Goal: Task Accomplishment & Management: Use online tool/utility

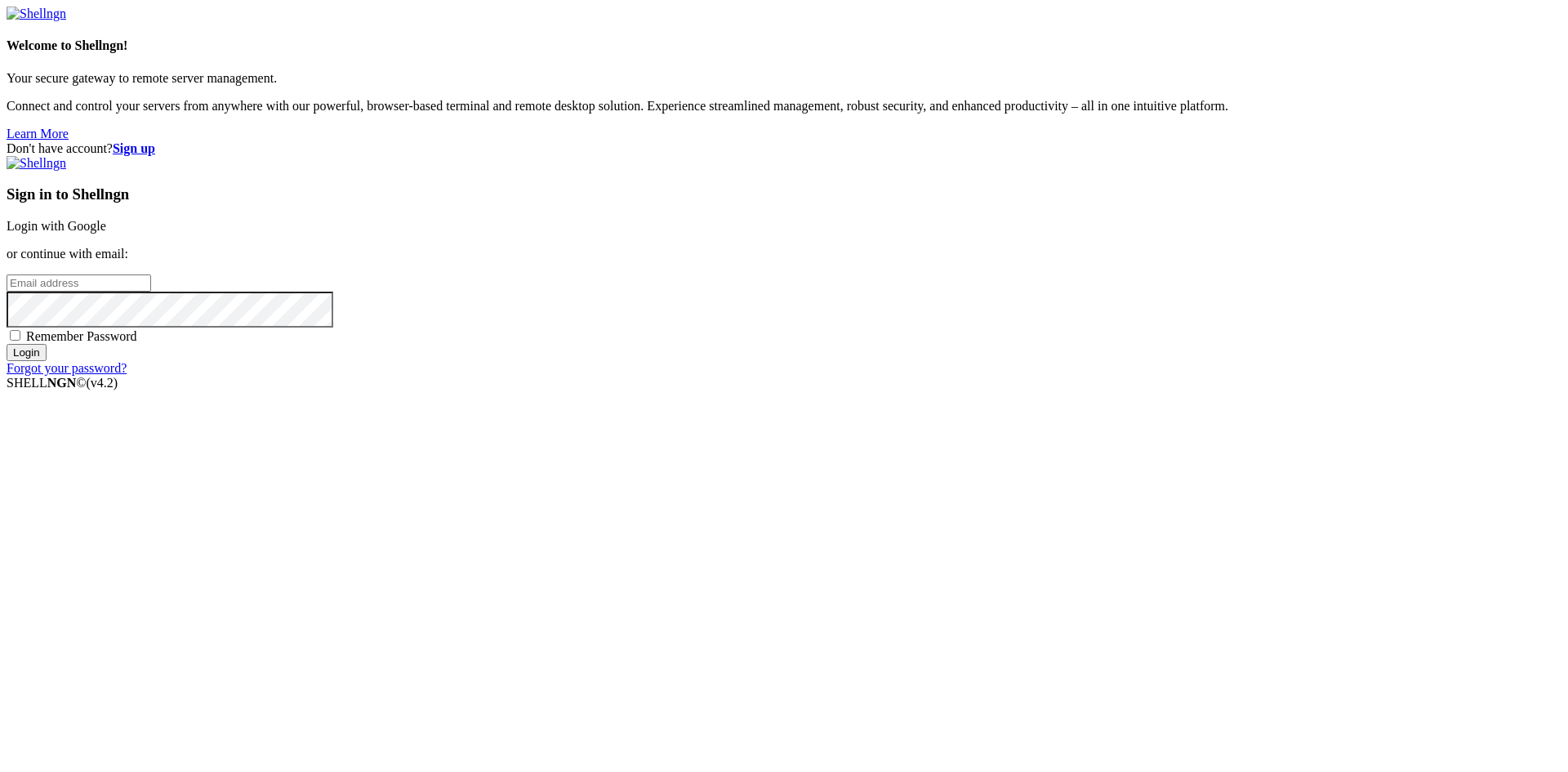
click at [151, 292] on input "email" at bounding box center [79, 283] width 144 height 17
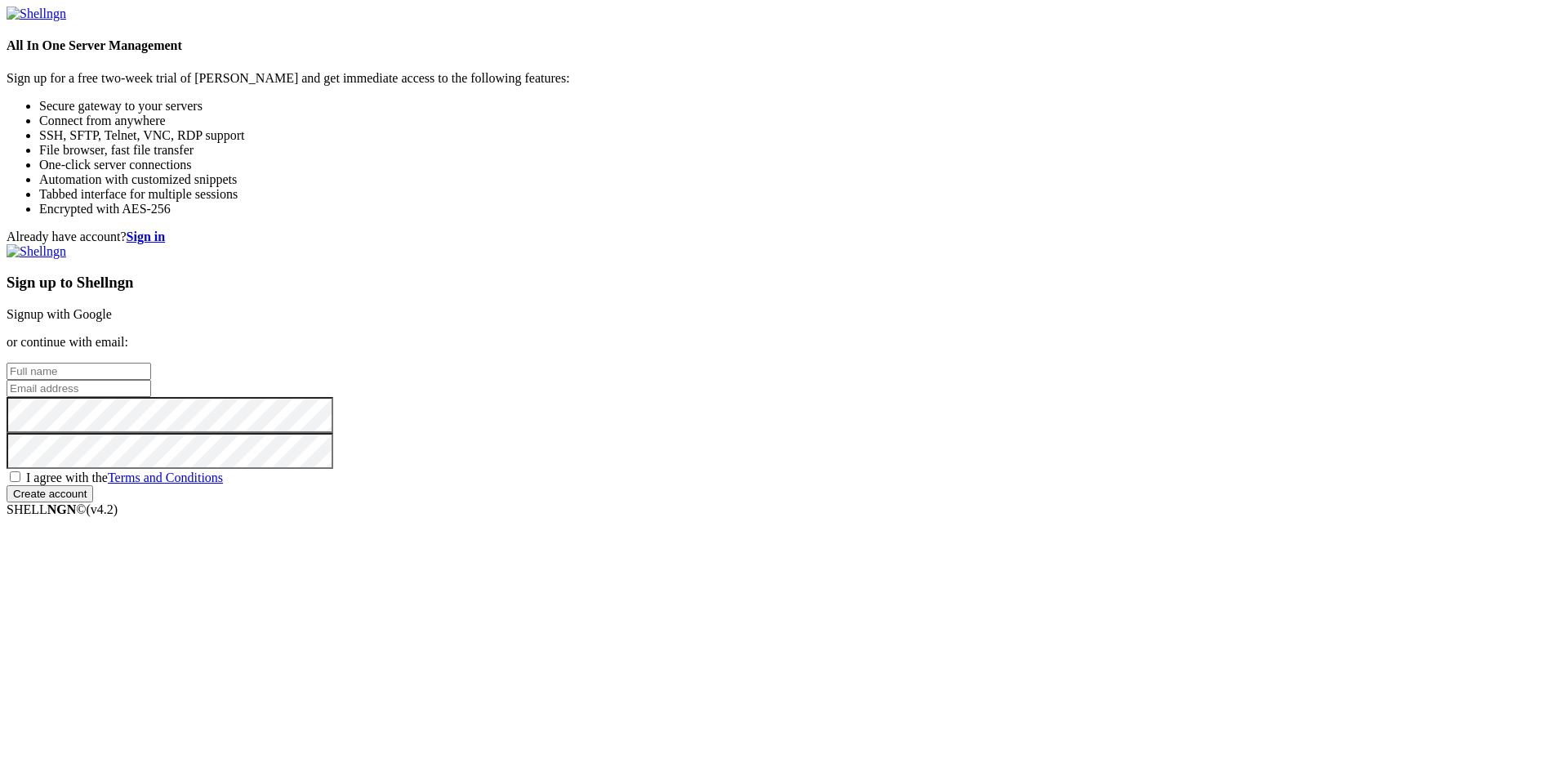
click at [151, 363] on input "text" at bounding box center [79, 372] width 144 height 17
type input "[PERSON_NAME]"
click at [151, 385] on input "email" at bounding box center [79, 388] width 144 height 17
type input "[EMAIL_ADDRESS][DOMAIN_NAME]"
click at [223, 485] on span "I agree with the Terms and Conditions" at bounding box center [124, 478] width 197 height 14
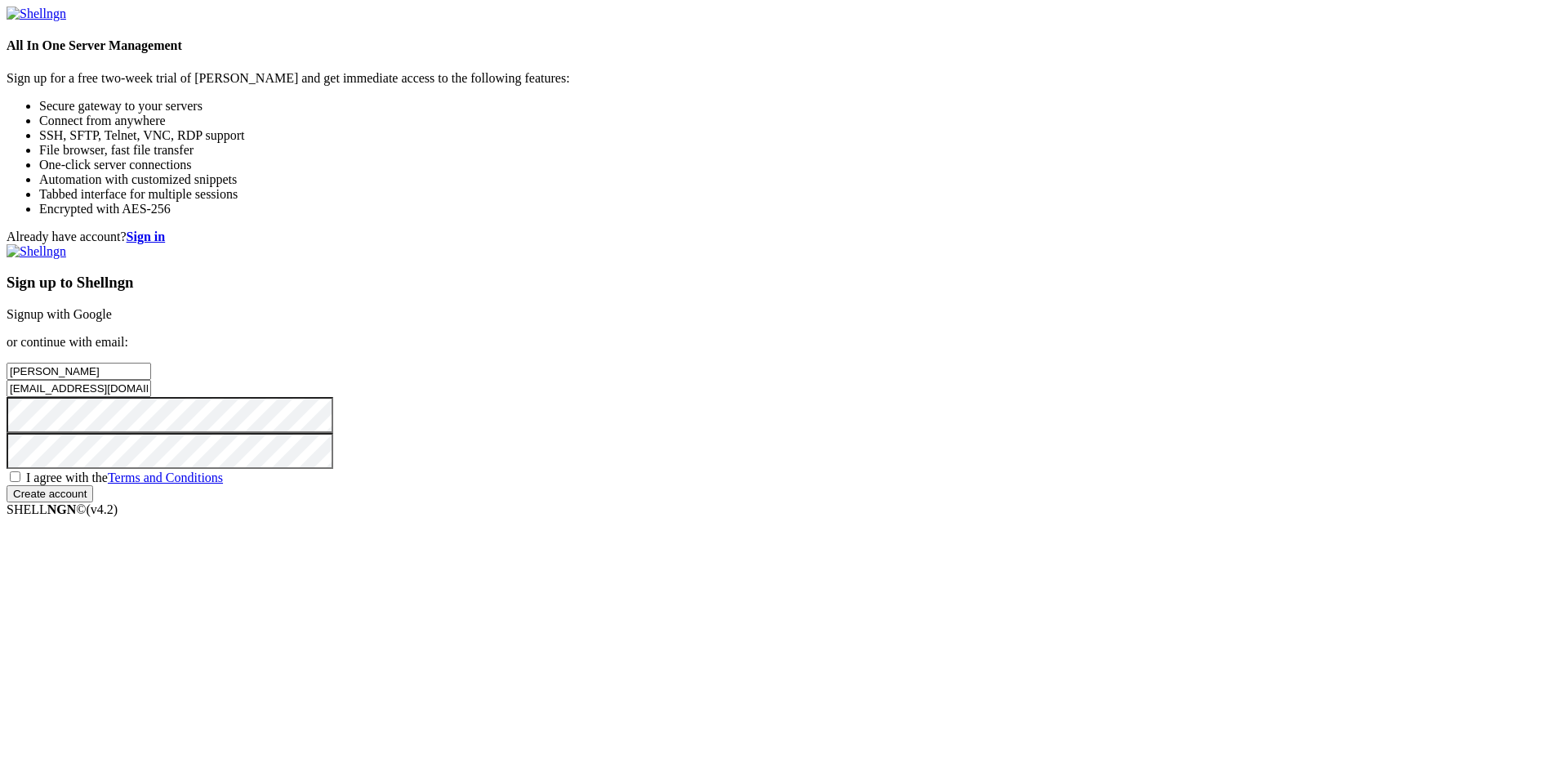
click at [20, 482] on input "I agree with the Terms and Conditions" at bounding box center [15, 477] width 10 height 10
checkbox input "true"
click at [93, 502] on input "Create account" at bounding box center [50, 494] width 87 height 17
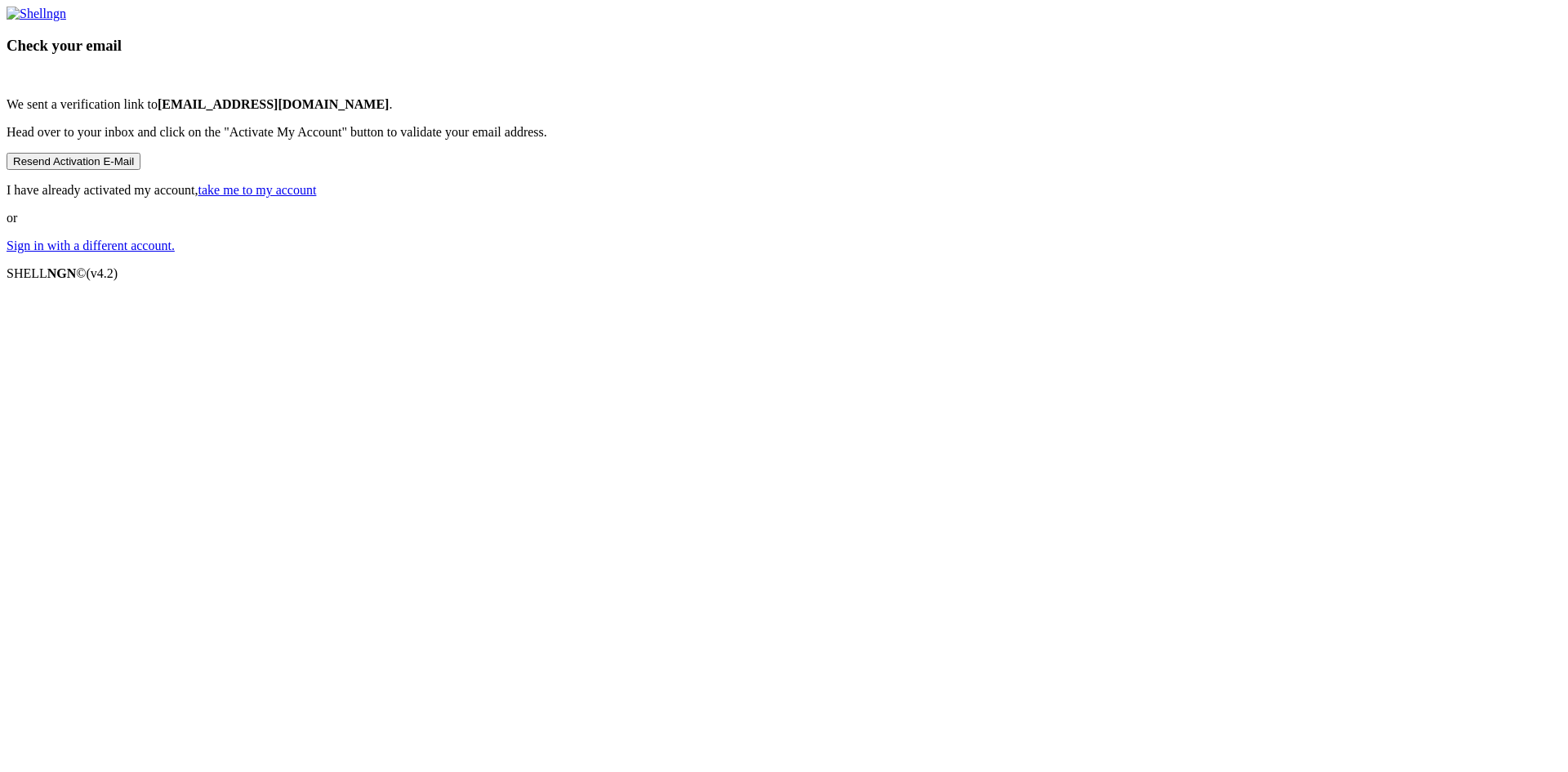
click at [140, 170] on button "Resend Activation E-Mail" at bounding box center [74, 162] width 134 height 17
click at [317, 197] on link "take me to my account" at bounding box center [258, 190] width 118 height 14
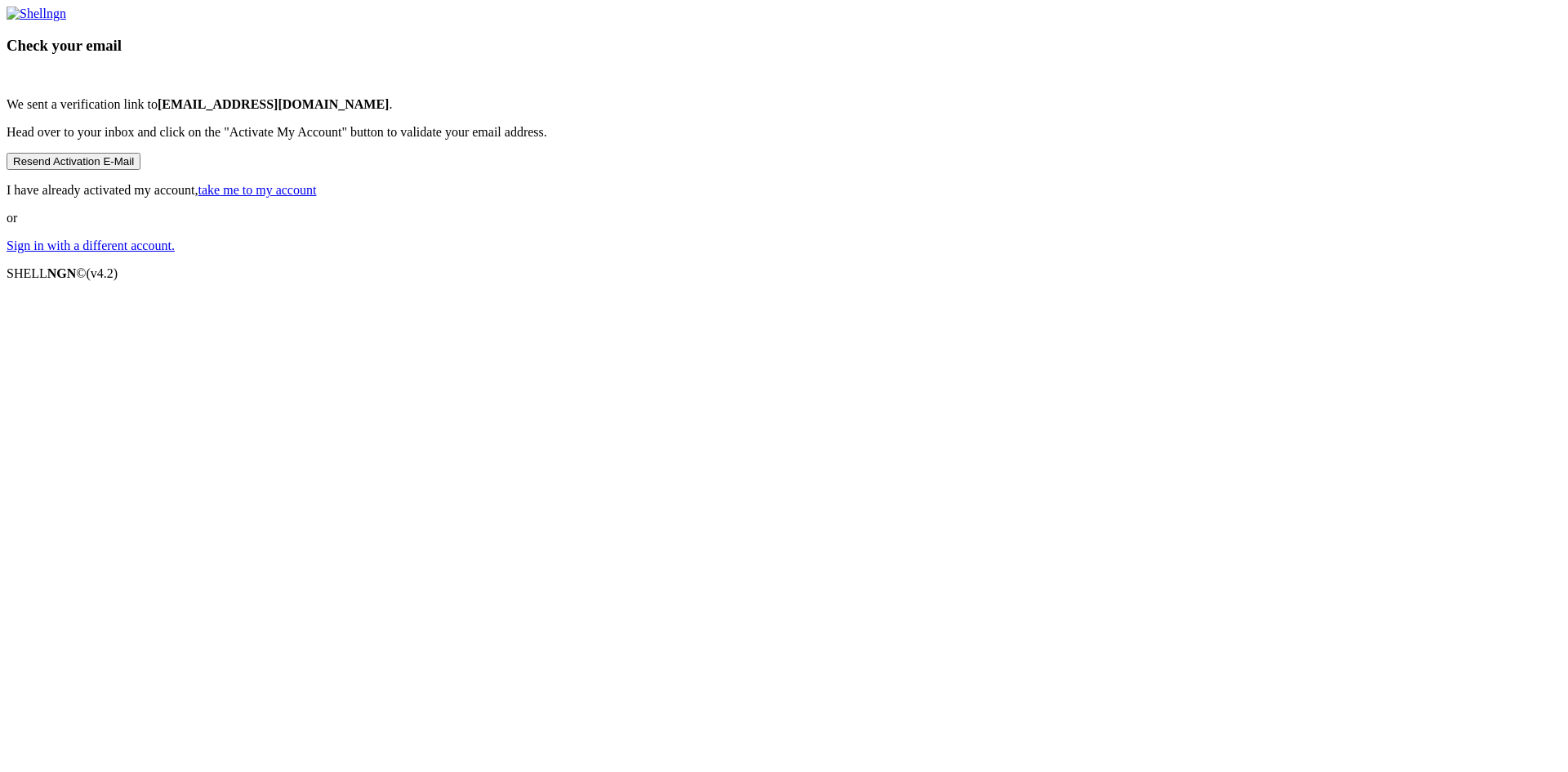
click at [317, 197] on link "take me to my account" at bounding box center [258, 190] width 118 height 14
click at [905, 198] on p "I have already activated my account, take me to my account" at bounding box center [784, 190] width 1555 height 15
click at [317, 197] on link "take me to my account" at bounding box center [258, 190] width 118 height 14
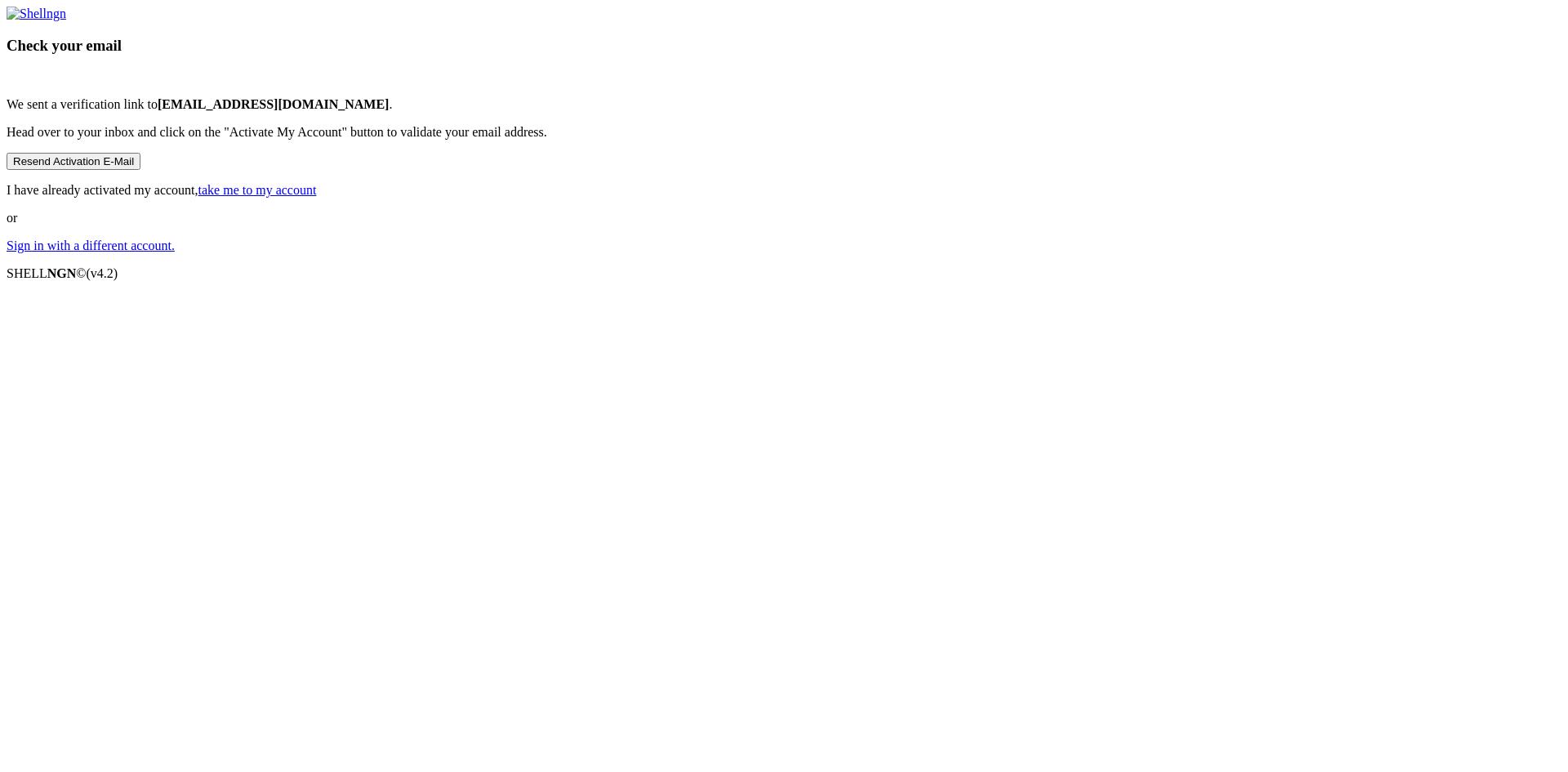
click at [317, 197] on link "take me to my account" at bounding box center [258, 190] width 118 height 14
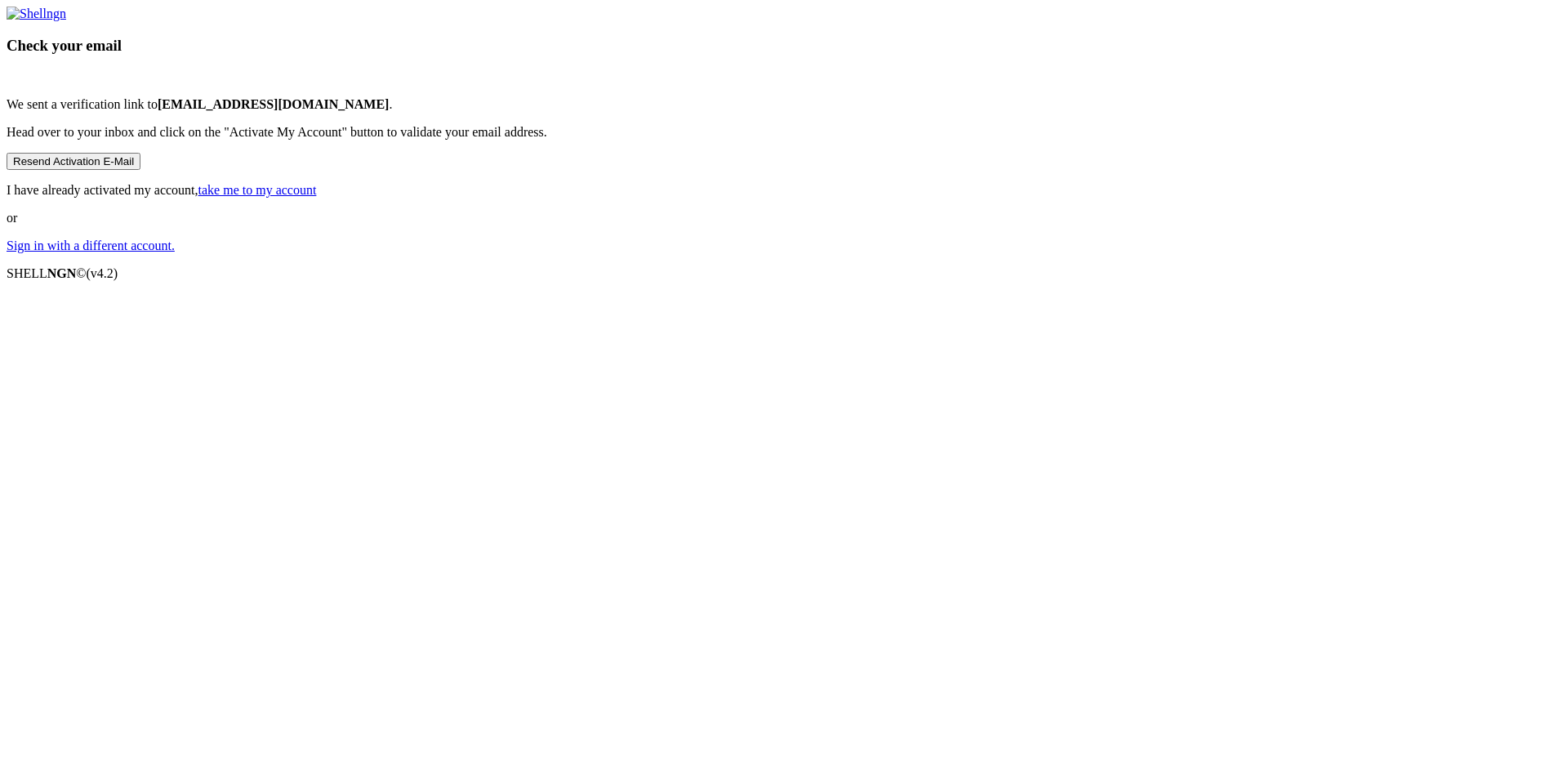
click at [317, 197] on link "take me to my account" at bounding box center [258, 190] width 118 height 14
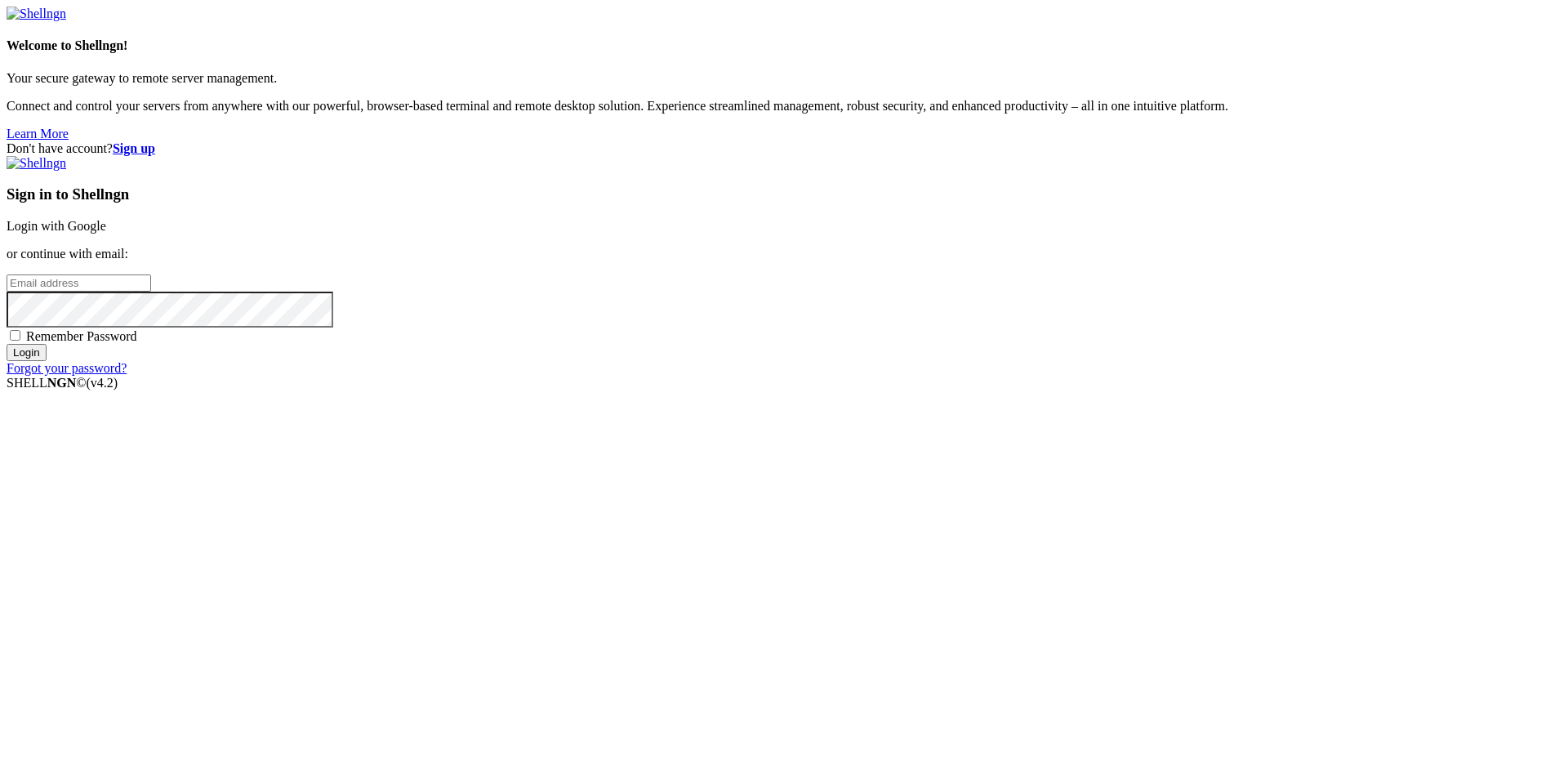
click at [151, 292] on input "email" at bounding box center [79, 283] width 144 height 17
type input "[EMAIL_ADDRESS][DOMAIN_NAME]"
click at [984, 376] on div "Sign in to Shellngn Login with Google or continue with email: [EMAIL_ADDRESS][D…" at bounding box center [784, 265] width 1555 height 220
click at [47, 361] on input "Login" at bounding box center [27, 352] width 40 height 17
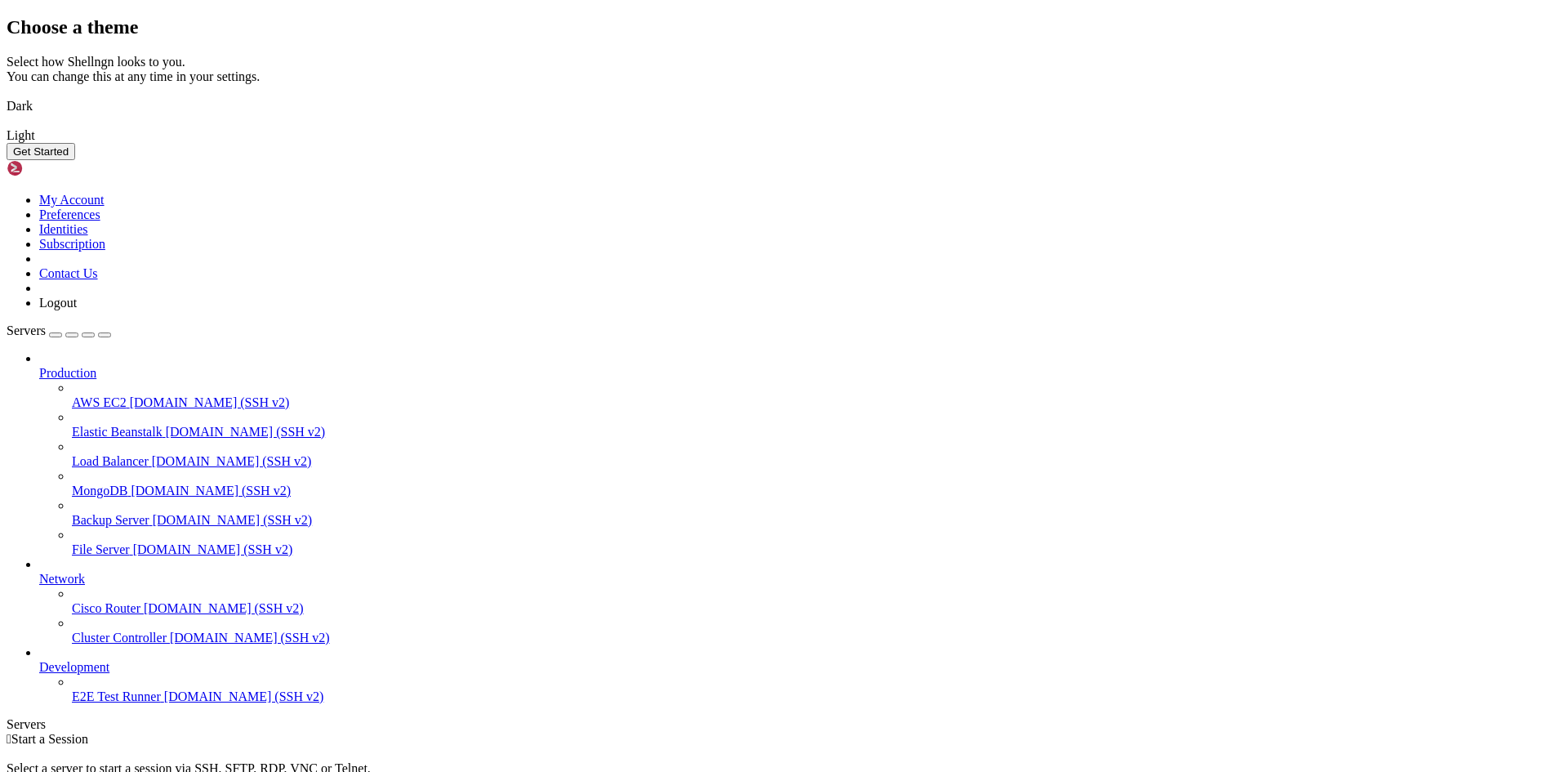
click at [7, 96] on img at bounding box center [7, 96] width 0 height 0
click at [75, 160] on button "Get Started" at bounding box center [41, 151] width 69 height 17
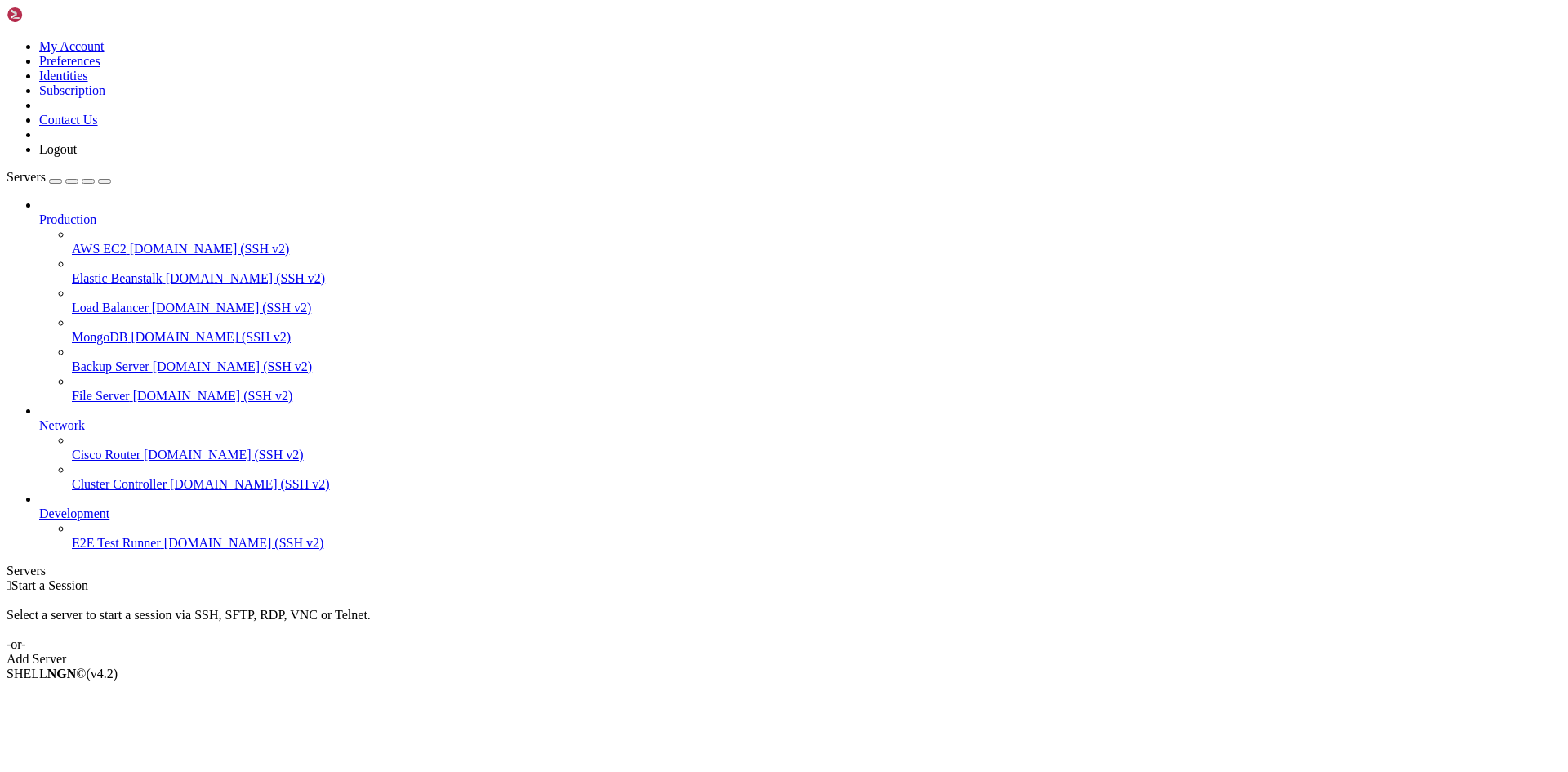
click at [880, 652] on link "Add Server" at bounding box center [784, 659] width 1555 height 15
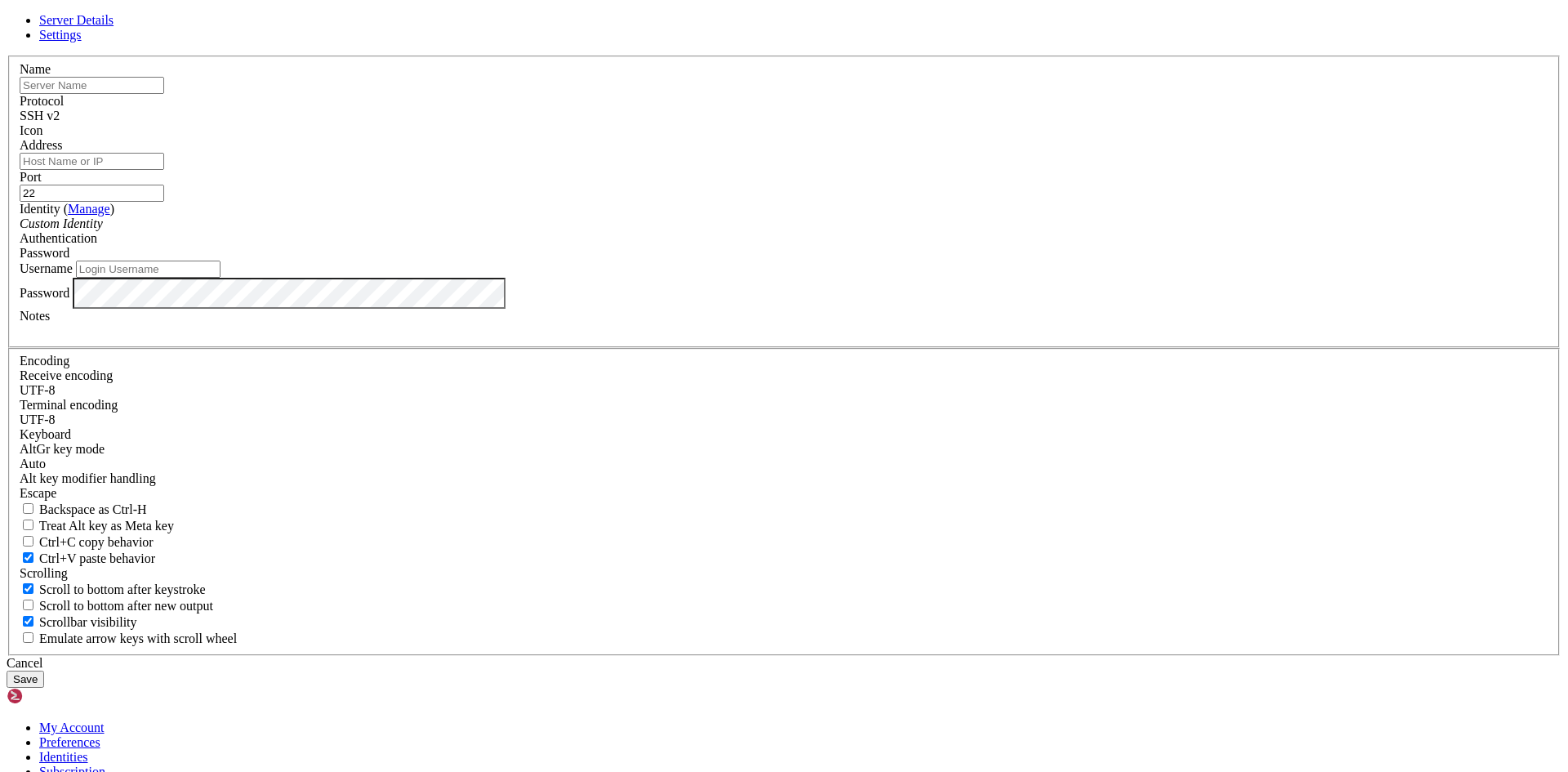
click at [164, 94] on input "text" at bounding box center [92, 85] width 144 height 17
type input "Azure"
click at [164, 170] on input "Address" at bounding box center [92, 162] width 144 height 17
paste input "[TECHNICAL_ID]"
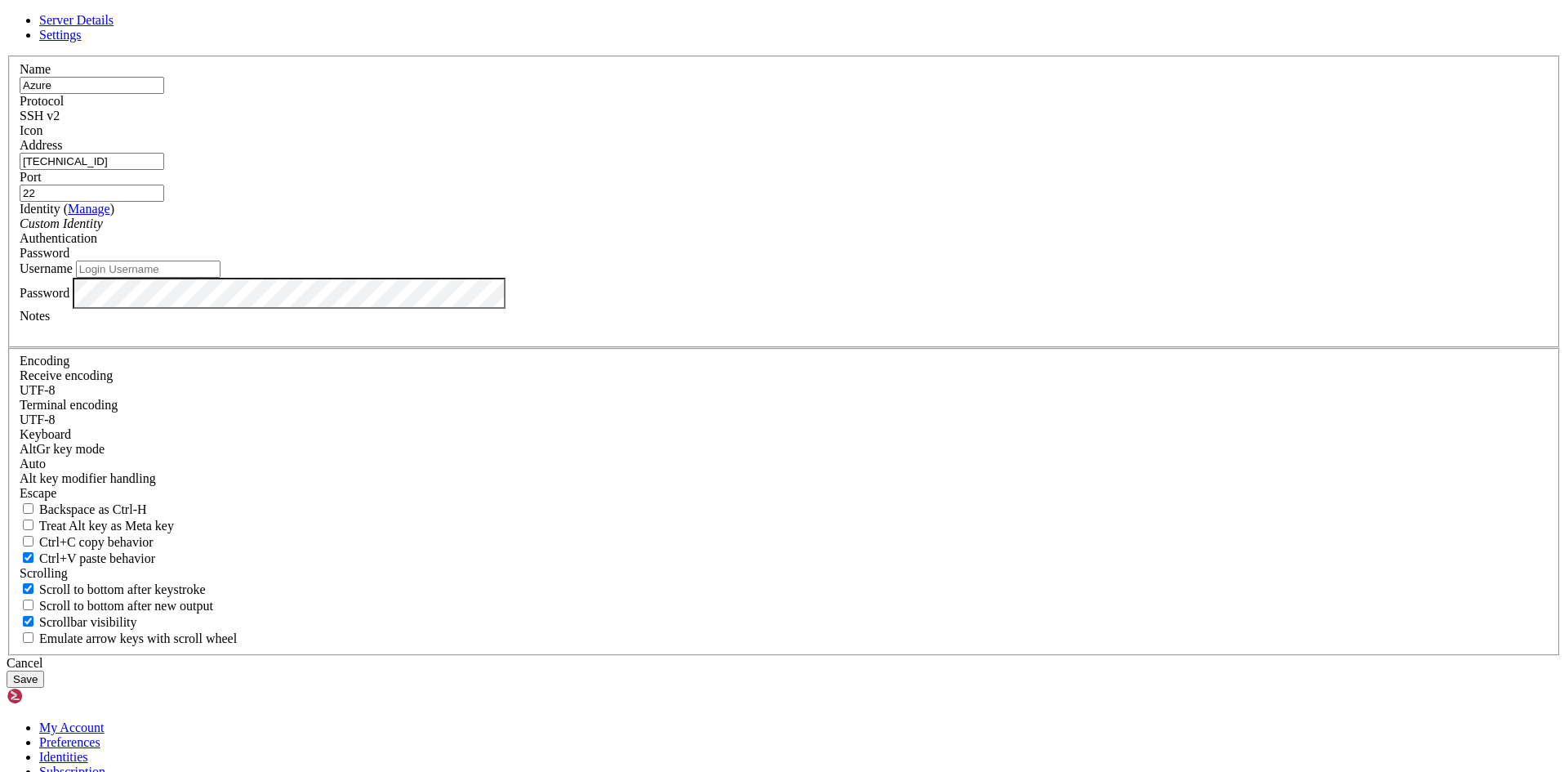
drag, startPoint x: 761, startPoint y: 305, endPoint x: 487, endPoint y: 308, distance: 274.0
click at [487, 308] on div "Server Details Settings Name Azure Protocol SSH v2 Icon" at bounding box center [784, 350] width 1555 height 675
type input "[TECHNICAL_ID]"
click at [715, 232] on div "Custom Identity" at bounding box center [784, 224] width 1529 height 15
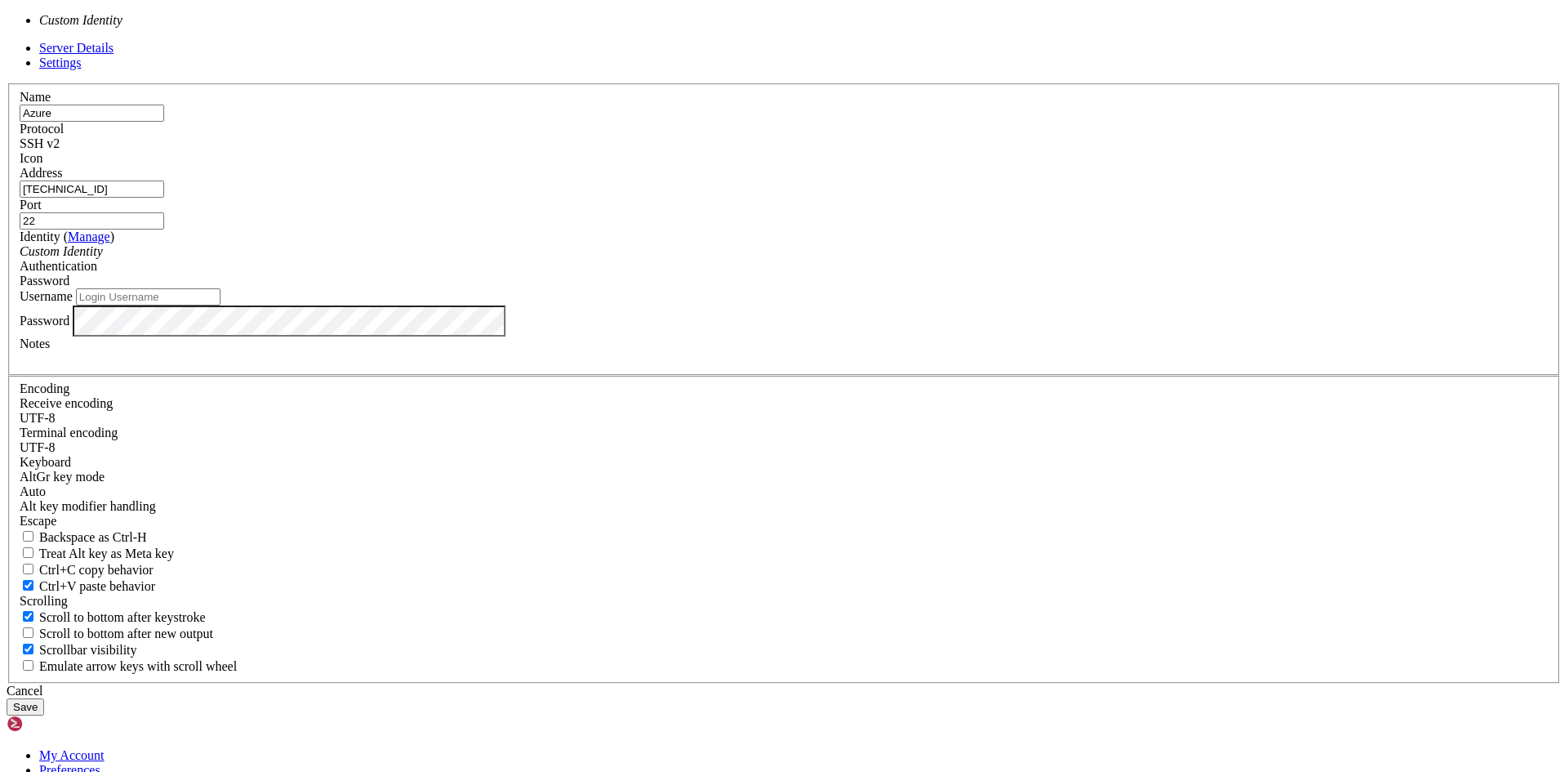
click at [715, 259] on div "Custom Identity" at bounding box center [784, 252] width 1529 height 15
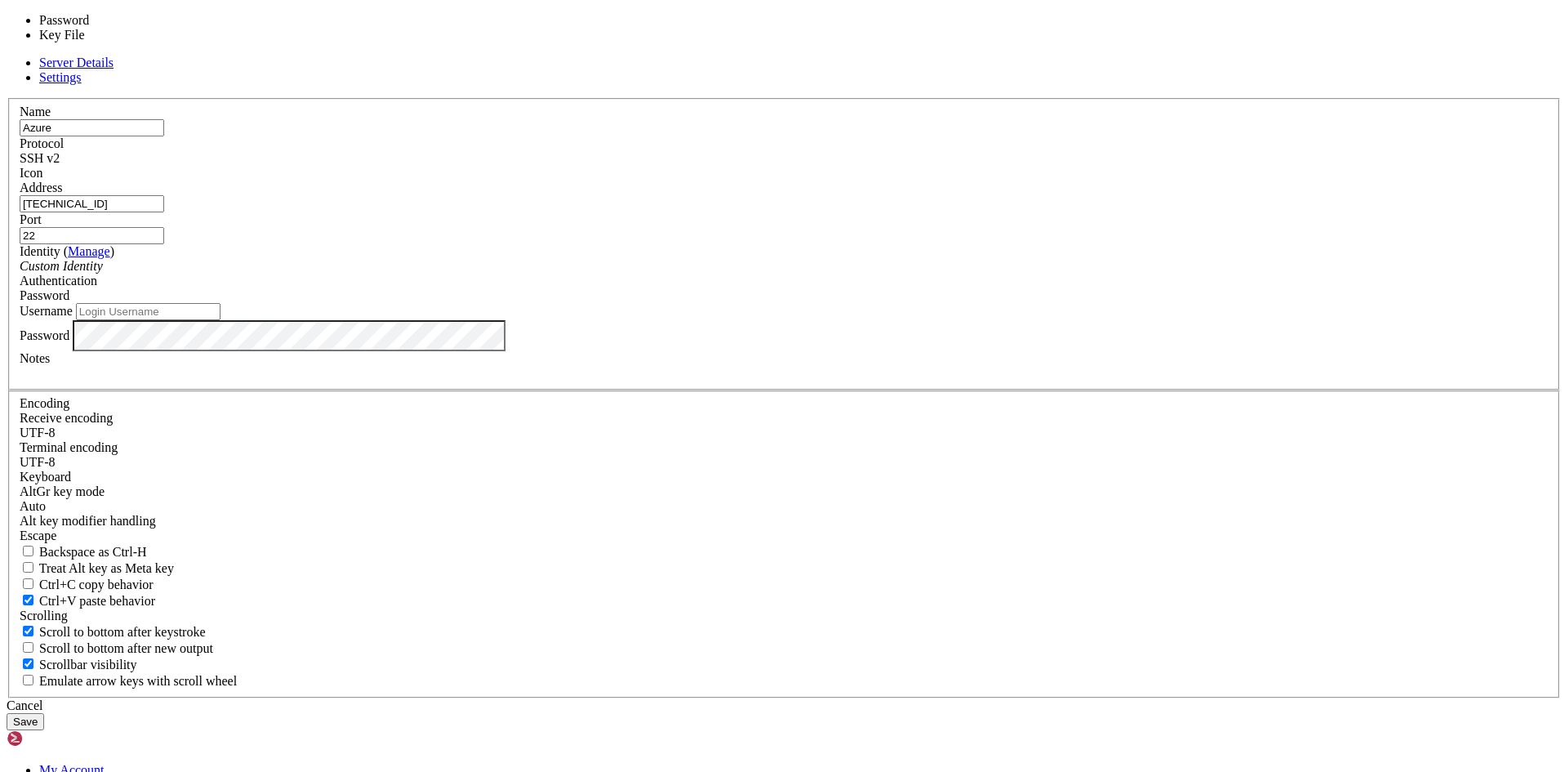
click at [970, 303] on div "Password" at bounding box center [784, 295] width 1529 height 15
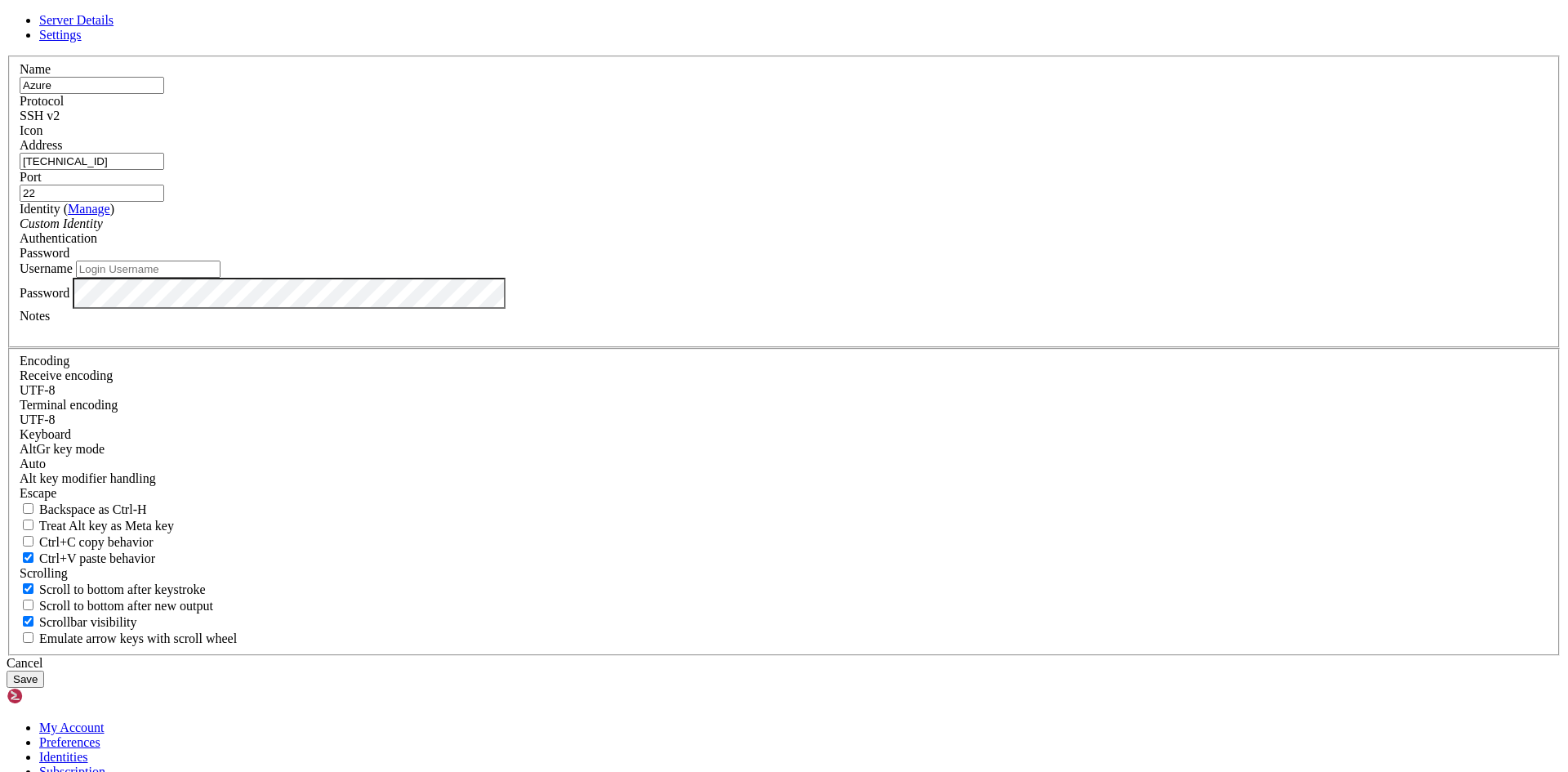
click at [720, 278] on div "Username" at bounding box center [784, 269] width 1529 height 17
click at [220, 278] on input "Username" at bounding box center [148, 269] width 144 height 17
click at [705, 339] on div at bounding box center [784, 331] width 1529 height 15
click at [220, 278] on input "Username" at bounding box center [148, 269] width 144 height 17
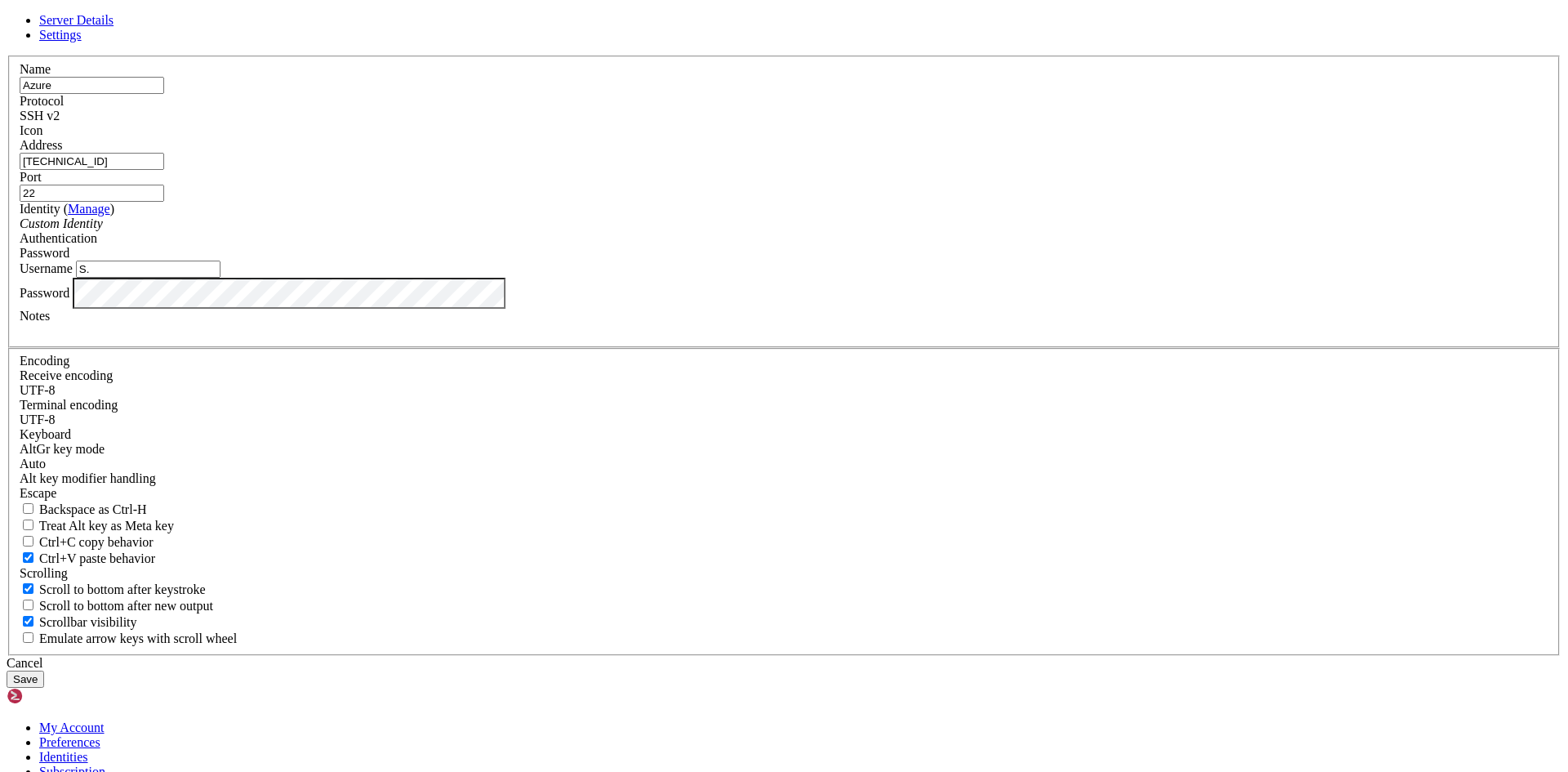
type input "S"
click at [44, 671] on button "Save" at bounding box center [25, 680] width 37 height 17
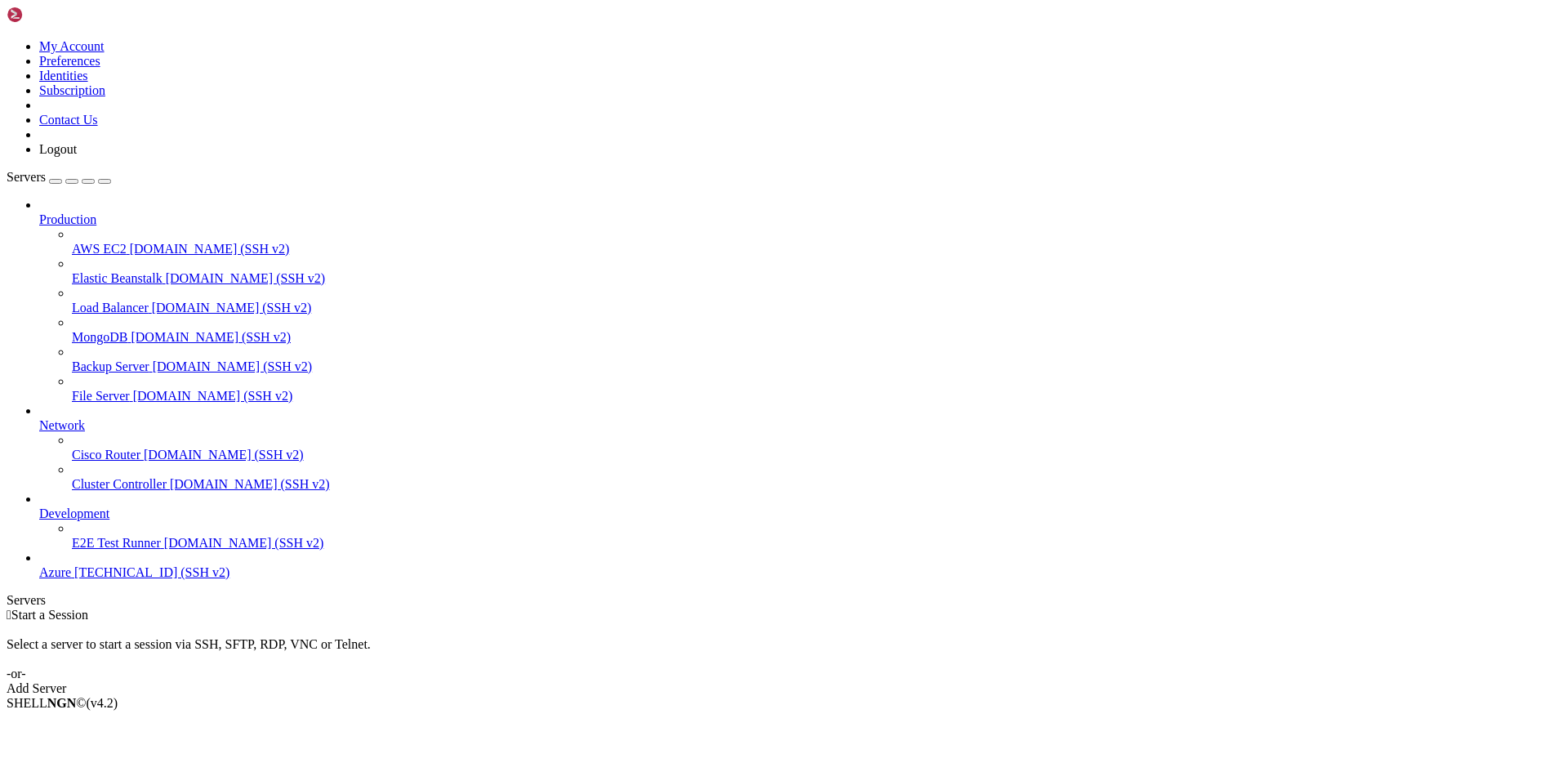
click at [140, 580] on span "[TECHNICAL_ID] (SSH v2)" at bounding box center [151, 573] width 155 height 14
click at [130, 580] on span "[TECHNICAL_ID] (SSH v2)" at bounding box center [151, 573] width 155 height 14
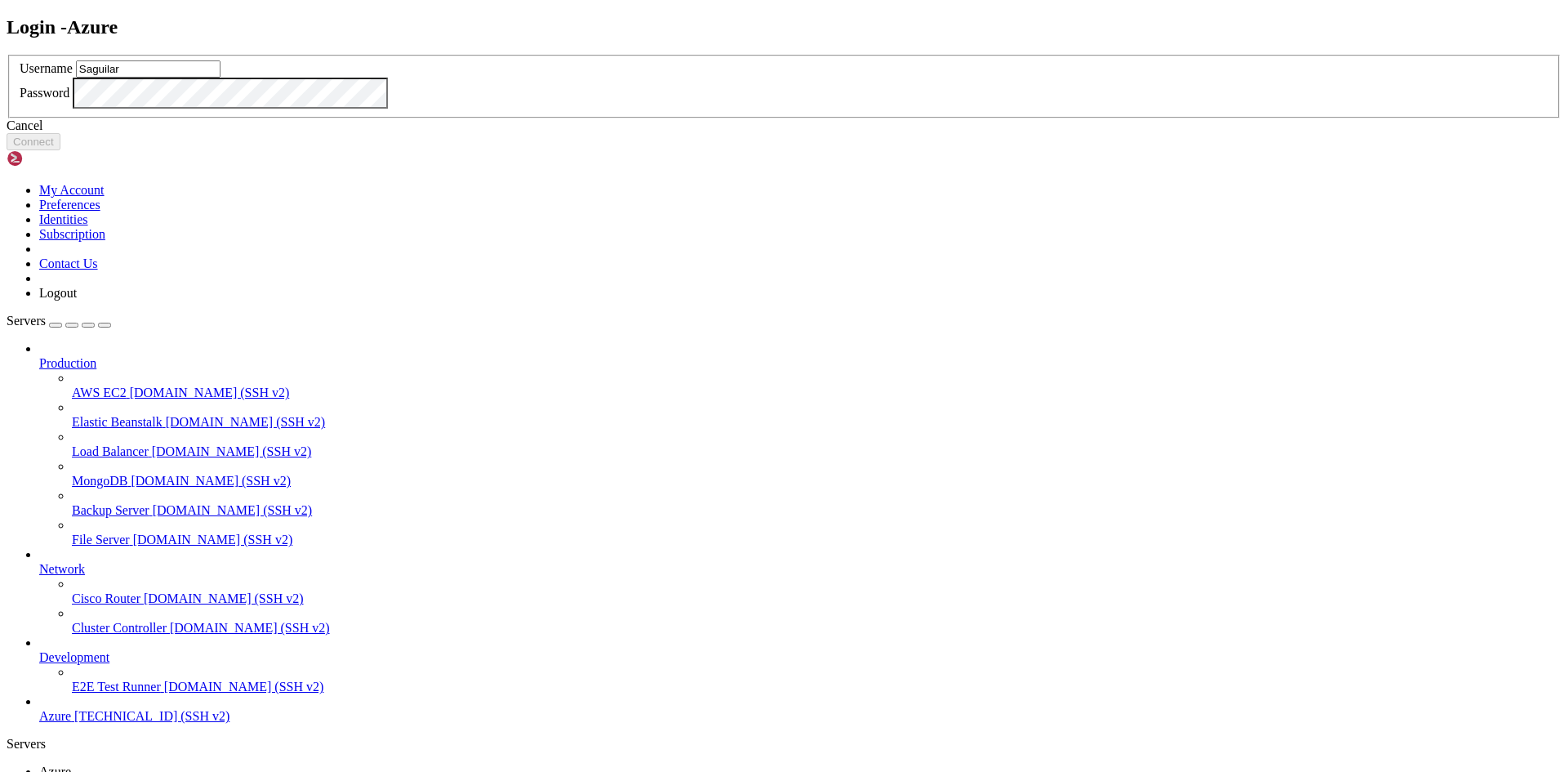
type input "Saguilar"
click button "Connect" at bounding box center [34, 142] width 54 height 17
